Goal: Information Seeking & Learning: Learn about a topic

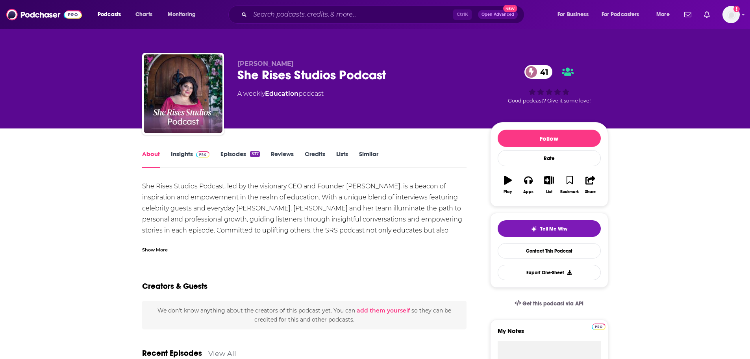
click at [150, 244] on div "Show More" at bounding box center [304, 246] width 325 height 13
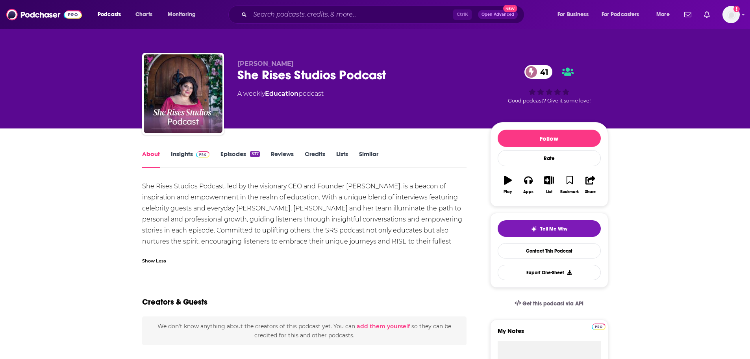
click at [233, 152] on link "Episodes 337" at bounding box center [239, 159] width 39 height 18
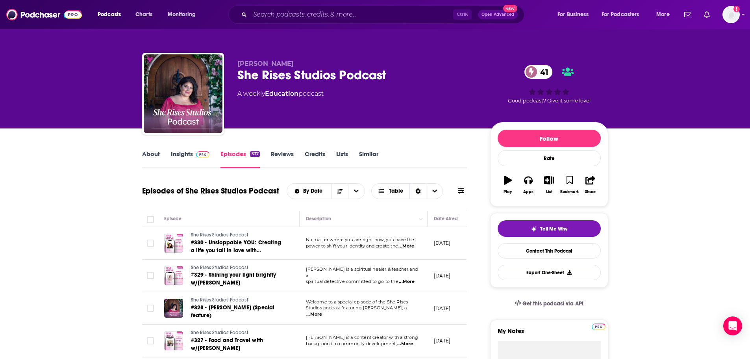
click at [404, 246] on span "...More" at bounding box center [406, 246] width 16 height 6
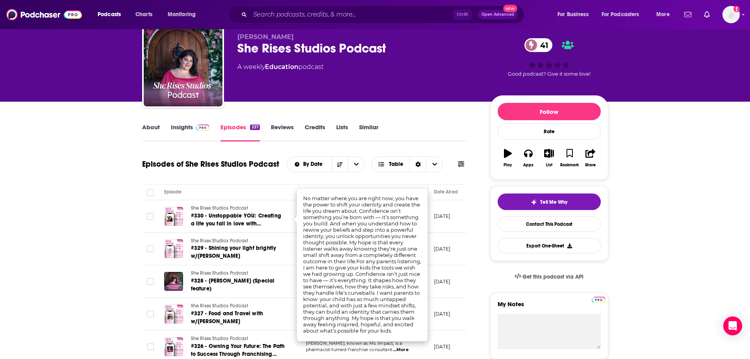
scroll to position [39, 0]
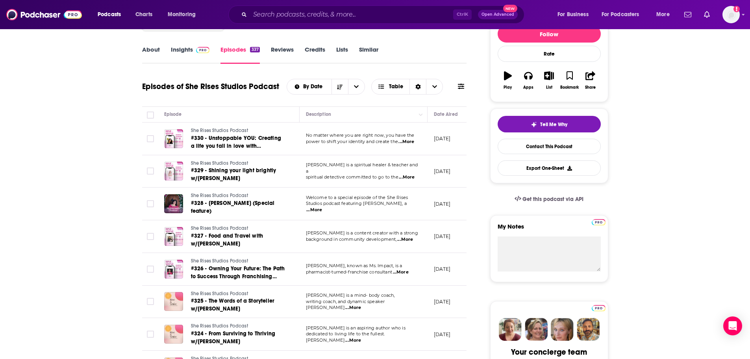
scroll to position [118, 0]
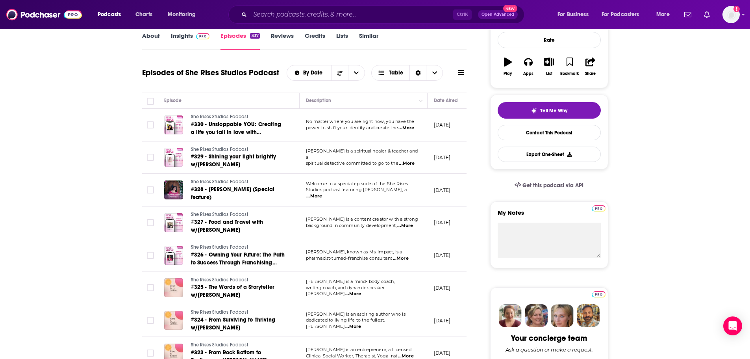
click at [409, 258] on span "...More" at bounding box center [401, 258] width 16 height 6
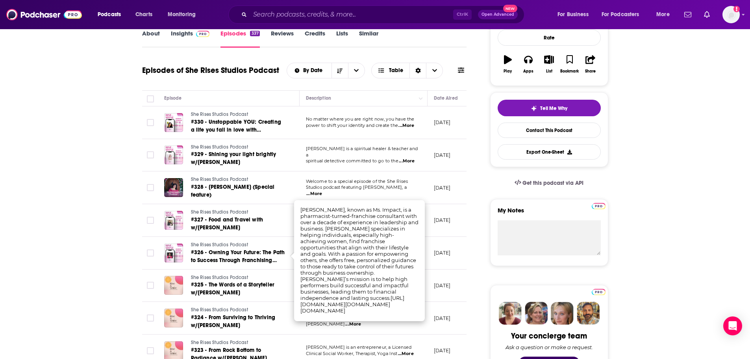
scroll to position [157, 0]
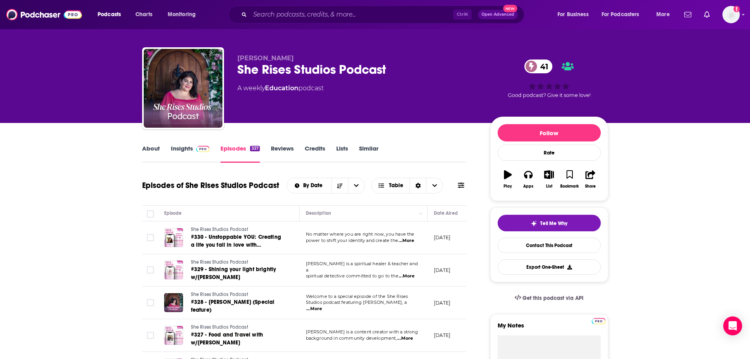
scroll to position [0, 0]
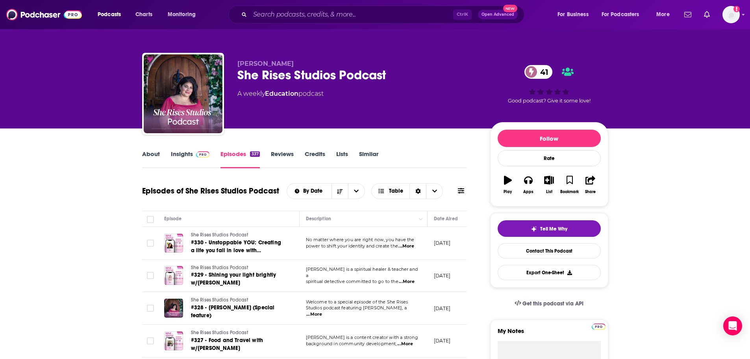
click at [148, 155] on link "About" at bounding box center [151, 159] width 18 height 18
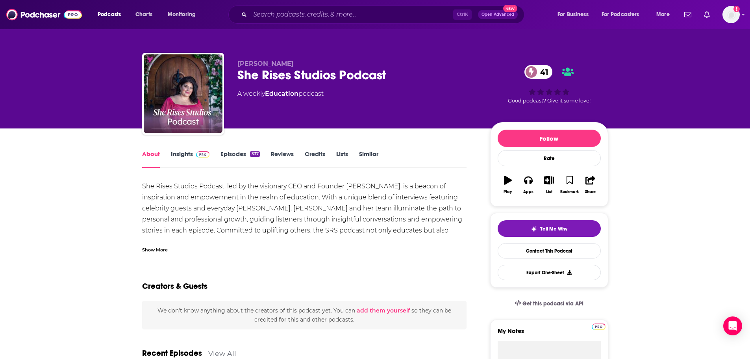
click at [163, 246] on div "Show More" at bounding box center [155, 248] width 26 height 7
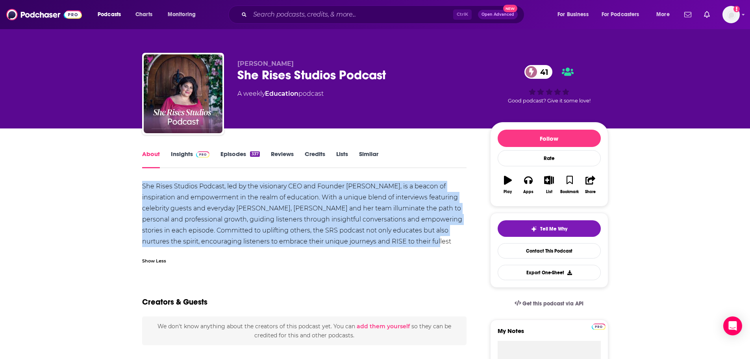
drag, startPoint x: 427, startPoint y: 240, endPoint x: 130, endPoint y: 185, distance: 302.1
copy div "She Rises Studios Podcast, led by the visionary CEO and Founder [PERSON_NAME], …"
click at [209, 197] on div "She Rises Studios Podcast, led by the visionary CEO and Founder [PERSON_NAME], …" at bounding box center [304, 219] width 325 height 77
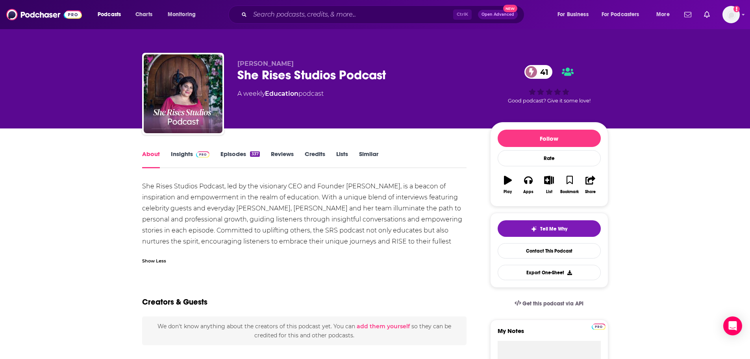
click at [180, 157] on link "Insights" at bounding box center [190, 159] width 39 height 18
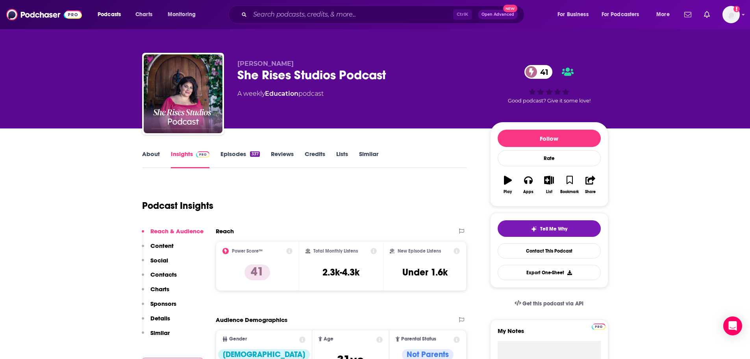
click at [318, 154] on link "Credits" at bounding box center [315, 159] width 20 height 18
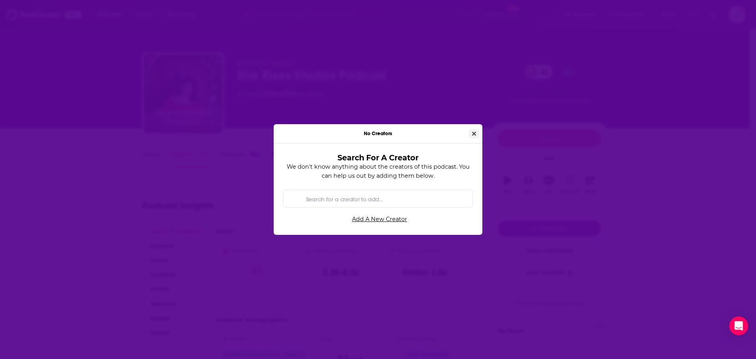
click at [473, 133] on icon "Close" at bounding box center [474, 133] width 4 height 4
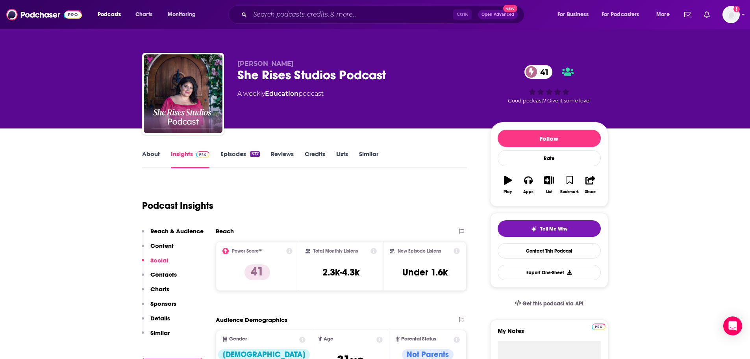
click at [236, 156] on link "Episodes 337" at bounding box center [239, 159] width 39 height 18
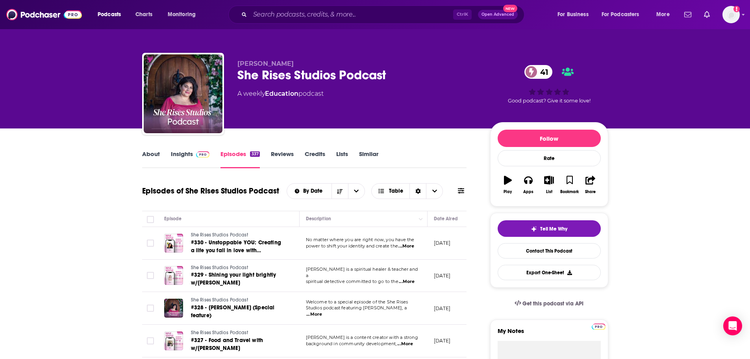
click at [411, 246] on span "...More" at bounding box center [406, 246] width 16 height 6
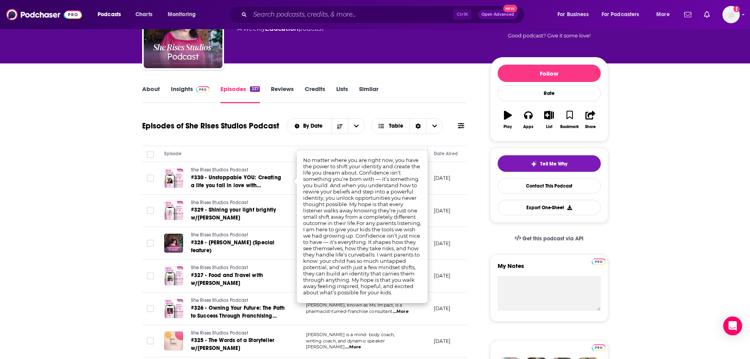
scroll to position [79, 0]
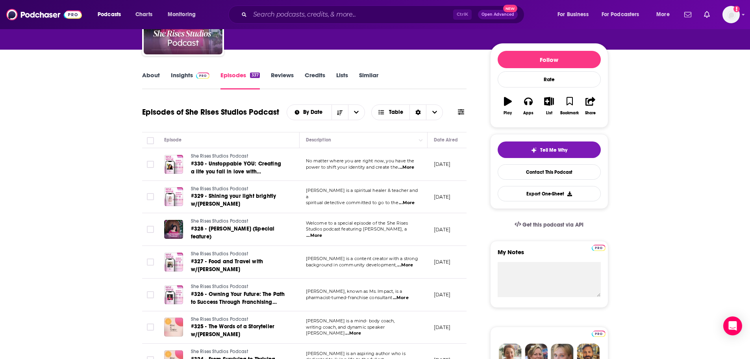
click at [147, 72] on link "About" at bounding box center [151, 80] width 18 height 18
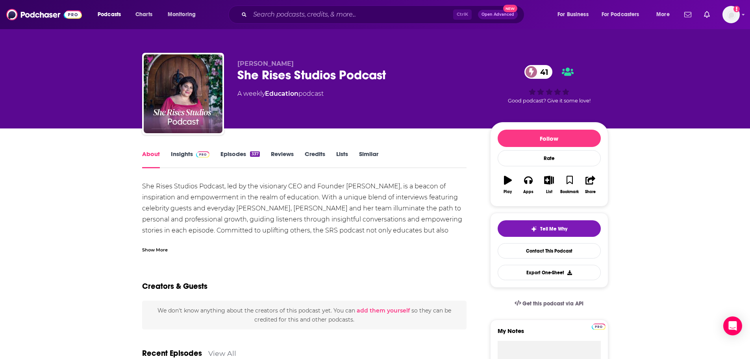
click at [187, 152] on link "Insights" at bounding box center [190, 159] width 39 height 18
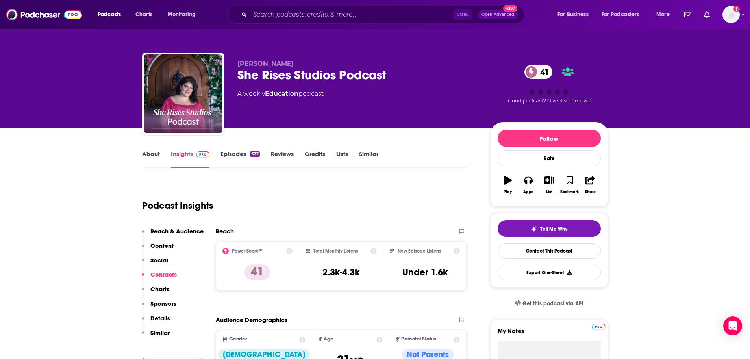
click at [150, 149] on div "About Insights Episodes 337 Reviews Credits Lists Similar" at bounding box center [304, 158] width 325 height 19
click at [146, 153] on link "About" at bounding box center [151, 159] width 18 height 18
